Goal: Task Accomplishment & Management: Use online tool/utility

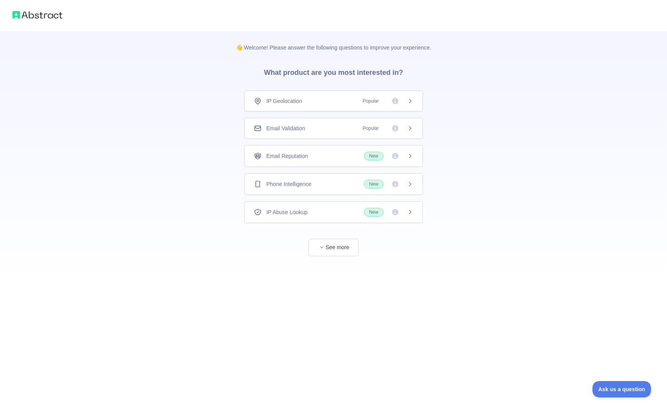
click at [307, 72] on h3 "What product are you most interested in?" at bounding box center [333, 71] width 164 height 39
click at [300, 72] on h3 "What product are you most interested in?" at bounding box center [333, 71] width 164 height 39
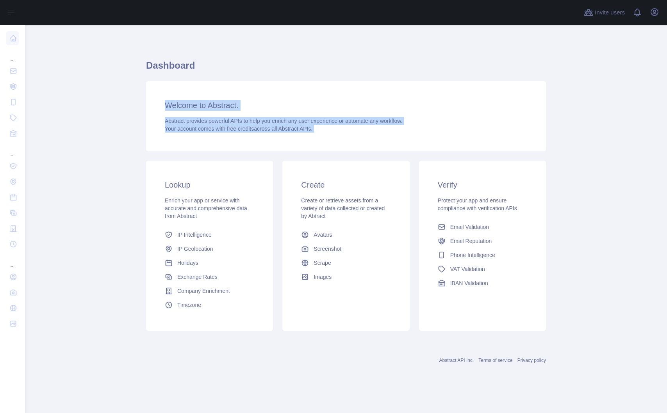
drag, startPoint x: 212, startPoint y: 92, endPoint x: 248, endPoint y: 163, distance: 79.4
click at [248, 164] on div "Dashboard Welcome to Abstract. Abstract provides powerful APIs to help you enri…" at bounding box center [346, 197] width 400 height 276
click at [248, 163] on div "Lookup Enrich your app or service with accurate and comprehensive data from Abs…" at bounding box center [209, 246] width 127 height 170
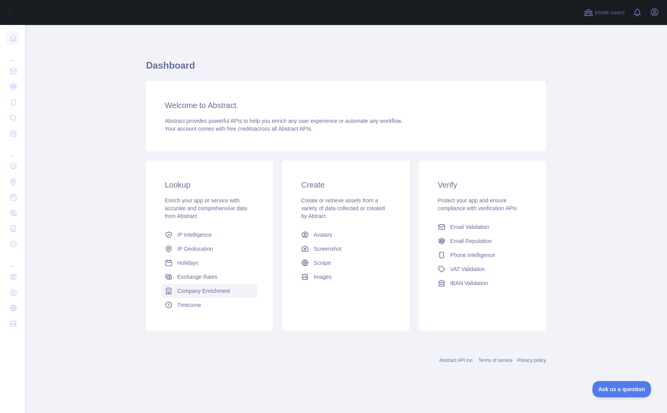
click at [208, 289] on span "Company Enrichment" at bounding box center [203, 291] width 53 height 8
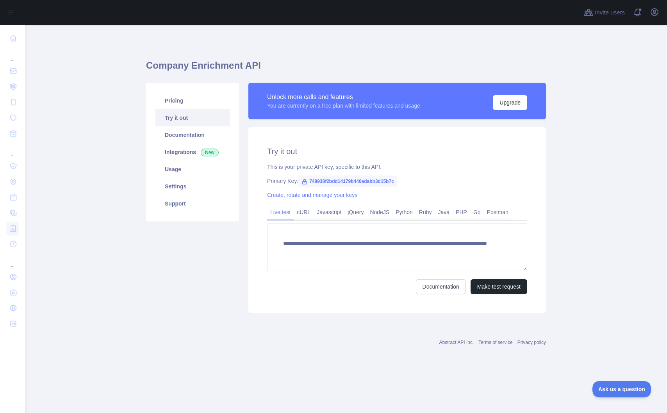
click at [308, 166] on div "This is your private API key, specific to this API." at bounding box center [397, 167] width 260 height 8
click at [305, 166] on div "This is your private API key, specific to this API." at bounding box center [397, 167] width 260 height 8
click at [305, 181] on icon at bounding box center [304, 182] width 6 height 6
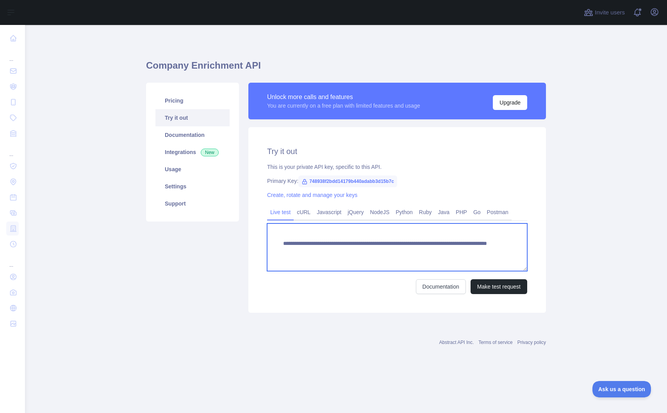
click at [365, 235] on textarea "**********" at bounding box center [397, 248] width 260 height 48
click at [365, 247] on textarea "**********" at bounding box center [397, 248] width 260 height 48
click at [389, 258] on textarea "**********" at bounding box center [397, 248] width 260 height 48
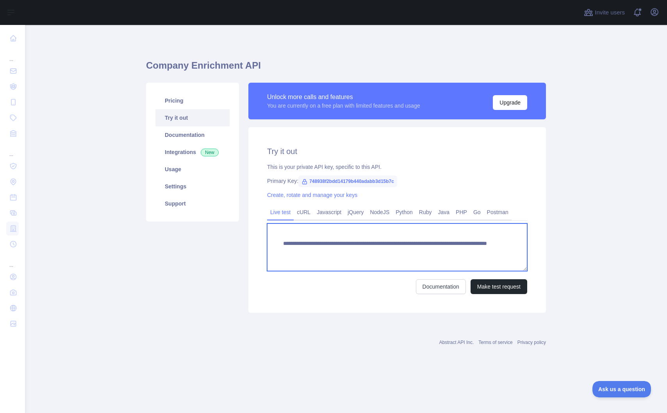
click at [438, 249] on textarea "**********" at bounding box center [397, 248] width 260 height 48
click at [458, 252] on textarea "**********" at bounding box center [397, 248] width 260 height 48
type textarea "**********"
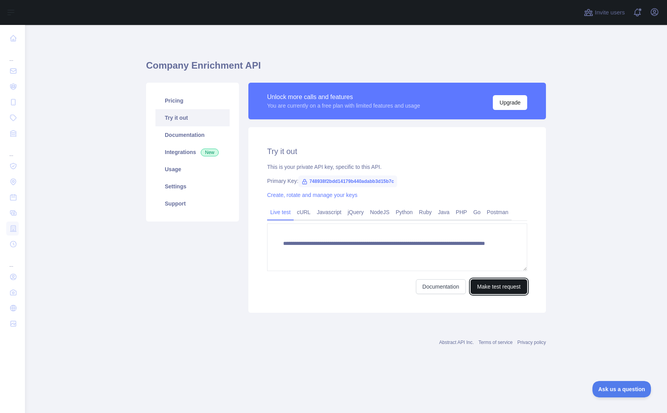
click at [500, 282] on button "Make test request" at bounding box center [498, 287] width 57 height 15
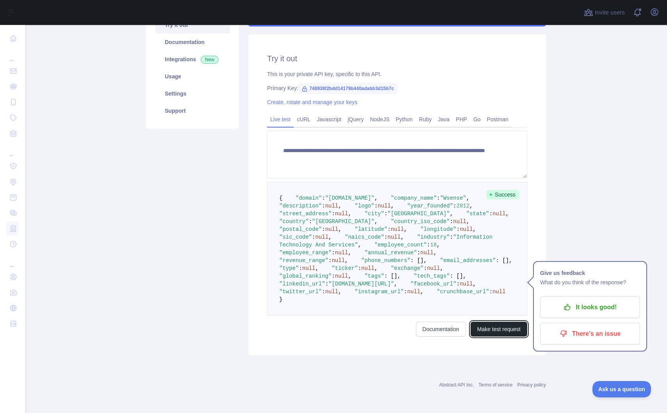
scroll to position [144, 0]
click at [419, 248] on span ""Information Technology And Services"" at bounding box center [387, 241] width 217 height 14
click at [410, 248] on span ""Information Technology And Services"" at bounding box center [387, 241] width 217 height 14
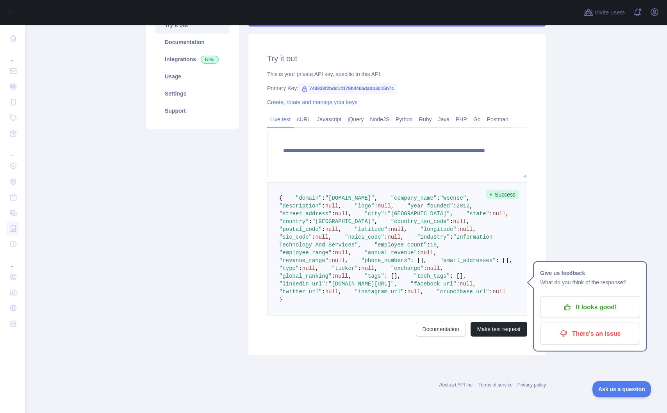
scroll to position [235, 0]
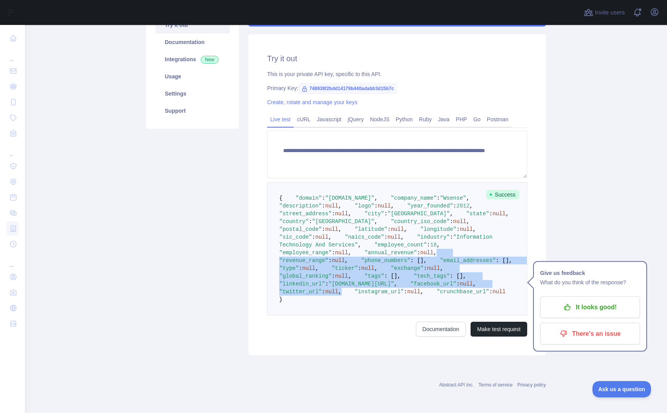
drag, startPoint x: 388, startPoint y: 210, endPoint x: 396, endPoint y: 294, distance: 83.9
click at [396, 295] on pre "{ "domain" : "[DOMAIN_NAME]" , "company_name" : "Wsense" , "description" : null…" at bounding box center [397, 249] width 260 height 134
click at [396, 294] on pre "{ "domain" : "[DOMAIN_NAME]" , "company_name" : "Wsense" , "description" : null…" at bounding box center [397, 249] width 260 height 134
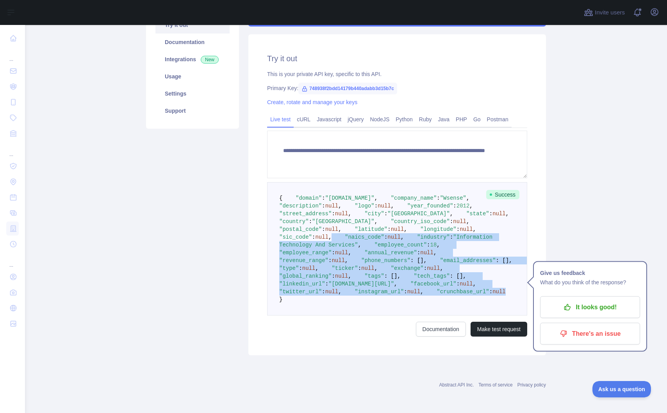
drag, startPoint x: 396, startPoint y: 315, endPoint x: 395, endPoint y: 163, distance: 152.7
click at [395, 182] on pre "{ "domain" : "[DOMAIN_NAME]" , "company_name" : "Wsense" , "description" : null…" at bounding box center [397, 249] width 260 height 134
drag, startPoint x: 395, startPoint y: 139, endPoint x: 393, endPoint y: 312, distance: 172.2
click at [393, 312] on pre "{ "domain" : "[DOMAIN_NAME]" , "company_name" : "Wsense" , "description" : null…" at bounding box center [397, 249] width 260 height 134
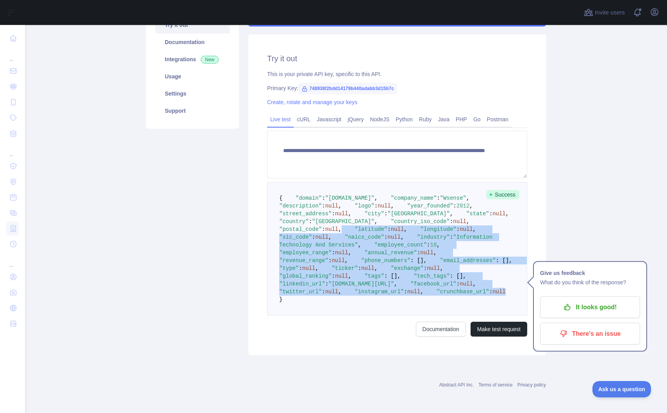
click at [393, 310] on pre "{ "domain" : "[DOMAIN_NAME]" , "company_name" : "Wsense" , "description" : null…" at bounding box center [397, 249] width 260 height 134
drag, startPoint x: 392, startPoint y: 310, endPoint x: 402, endPoint y: 123, distance: 187.3
click at [402, 182] on pre "{ "domain" : "[DOMAIN_NAME]" , "company_name" : "Wsense" , "description" : null…" at bounding box center [397, 249] width 260 height 134
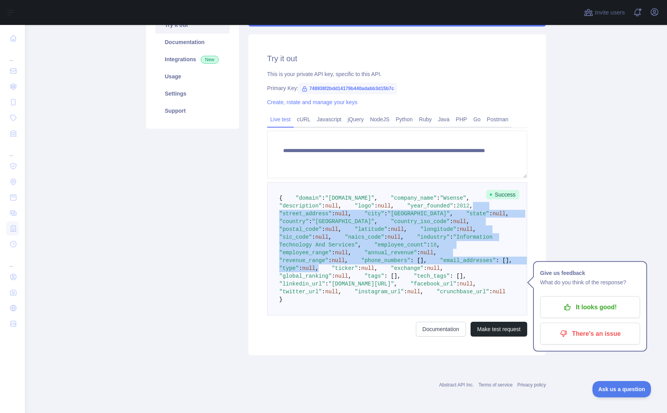
drag, startPoint x: 402, startPoint y: 98, endPoint x: 402, endPoint y: 236, distance: 137.8
click at [402, 236] on pre "{ "domain" : "[DOMAIN_NAME]" , "company_name" : "Wsense" , "description" : null…" at bounding box center [397, 249] width 260 height 134
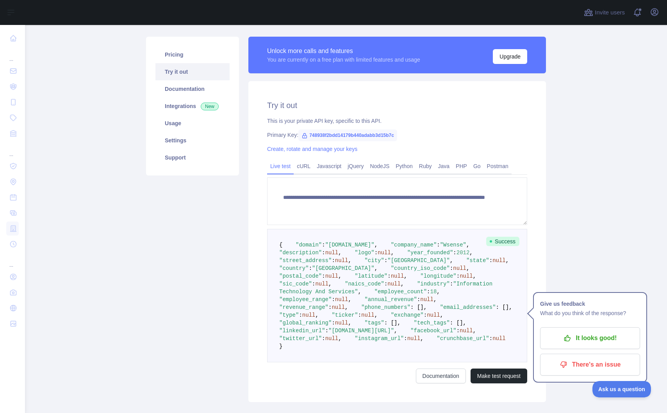
scroll to position [0, 0]
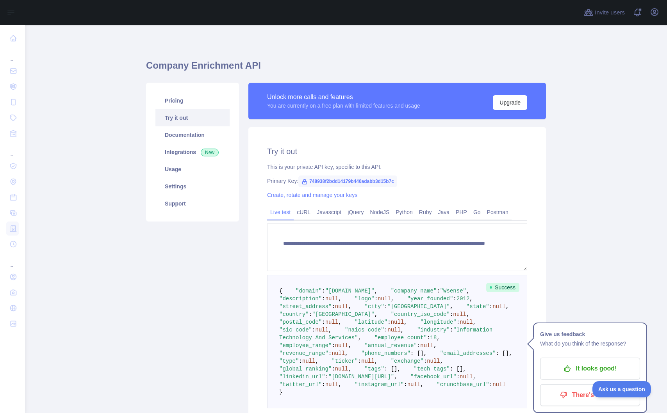
click at [358, 167] on div "This is your private API key, specific to this API." at bounding box center [397, 167] width 260 height 8
click at [302, 184] on icon at bounding box center [304, 182] width 6 height 6
click at [304, 181] on icon at bounding box center [305, 182] width 4 height 5
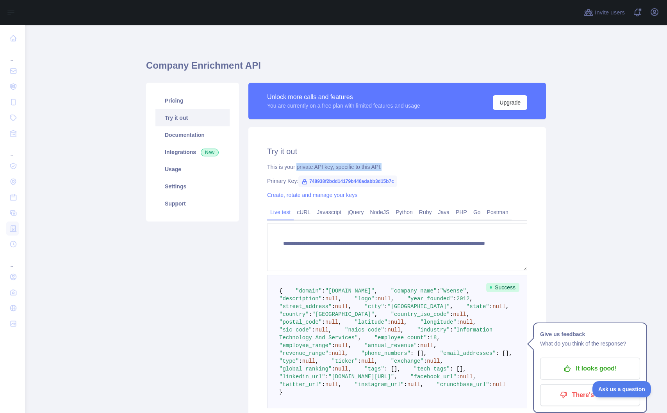
drag, startPoint x: 297, startPoint y: 166, endPoint x: 416, endPoint y: 164, distance: 119.1
click at [412, 166] on div "This is your private API key, specific to this API." at bounding box center [397, 167] width 260 height 8
click at [416, 164] on div "This is your private API key, specific to this API." at bounding box center [397, 167] width 260 height 8
click at [344, 195] on link "Create, rotate and manage your keys" at bounding box center [312, 195] width 90 height 6
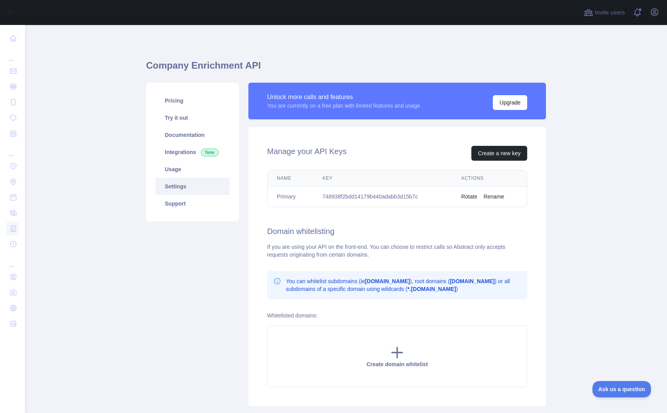
click at [371, 195] on td "748938f2bdd14179b440adabb3d15b7c" at bounding box center [382, 197] width 139 height 21
copy td "748938f2bdd14179b440adabb3d15b7c"
